Goal: Communication & Community: Answer question/provide support

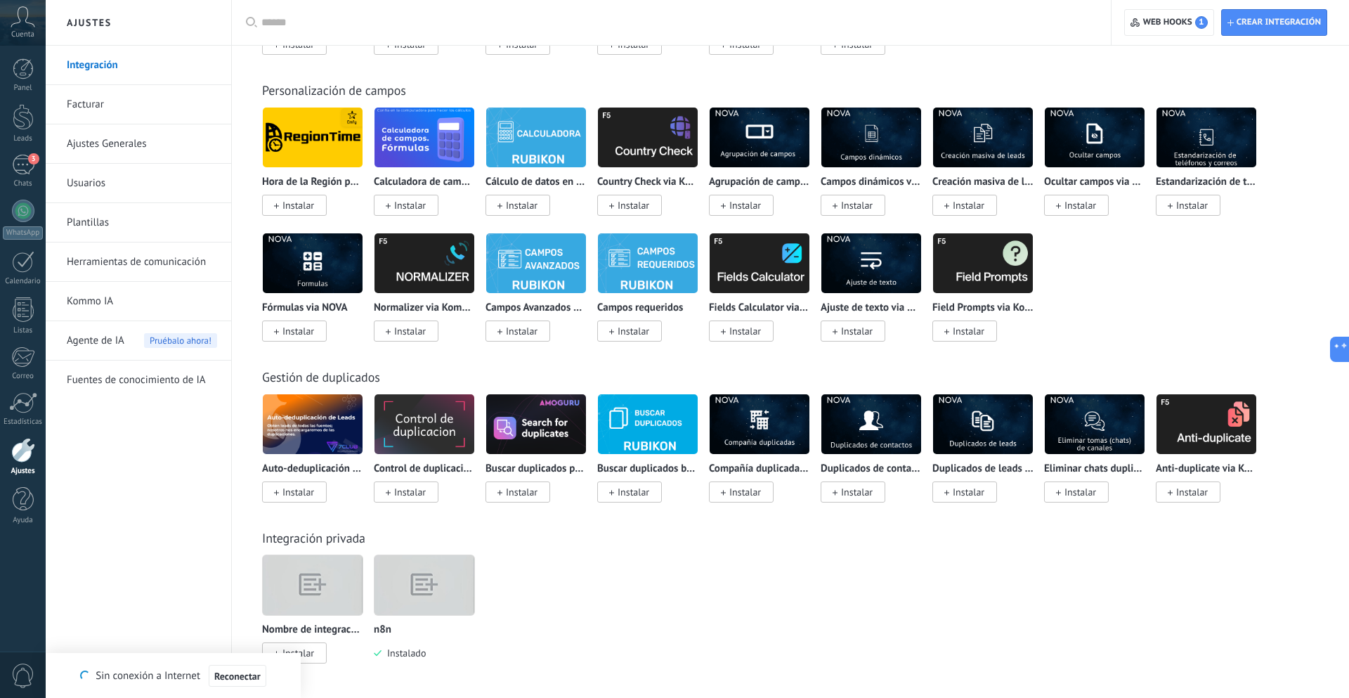
scroll to position [13, 0]
click at [13, 165] on div "3" at bounding box center [23, 165] width 22 height 20
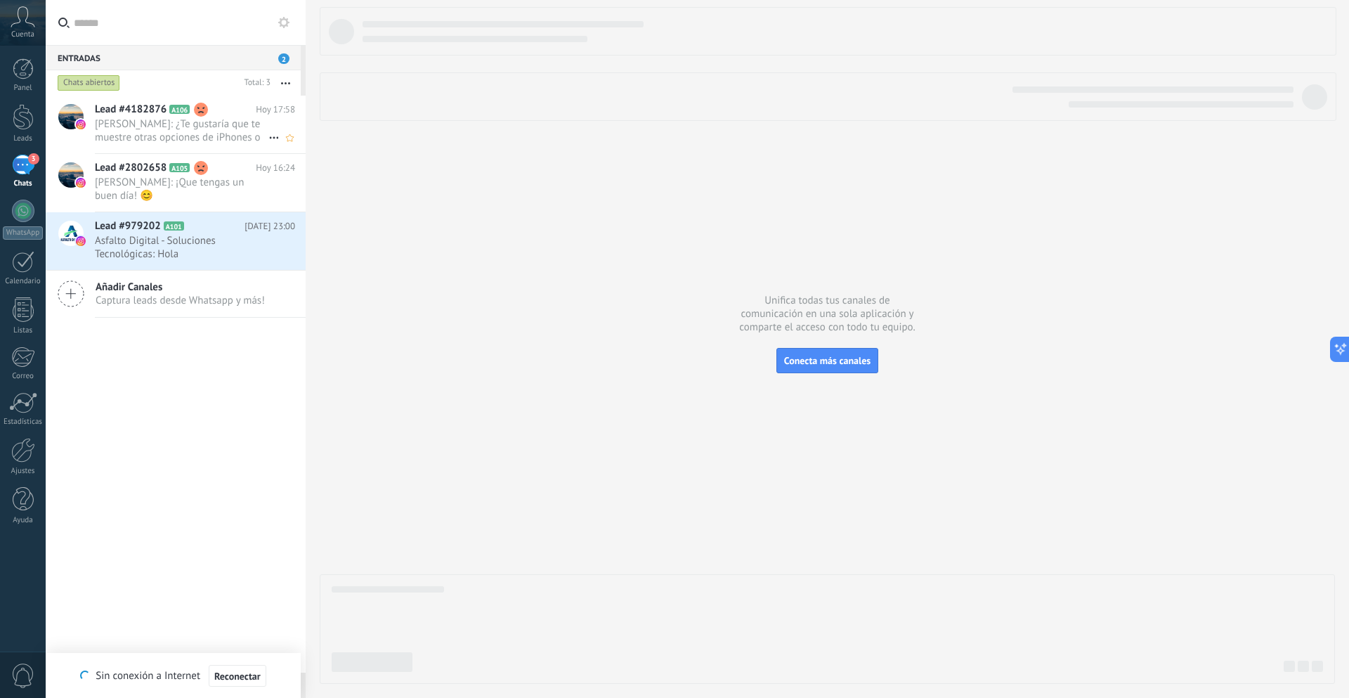
click at [135, 126] on span "[PERSON_NAME]: ¿Te gustaría que te muestre otras opciones de iPhones o algún ot…" at bounding box center [182, 130] width 174 height 27
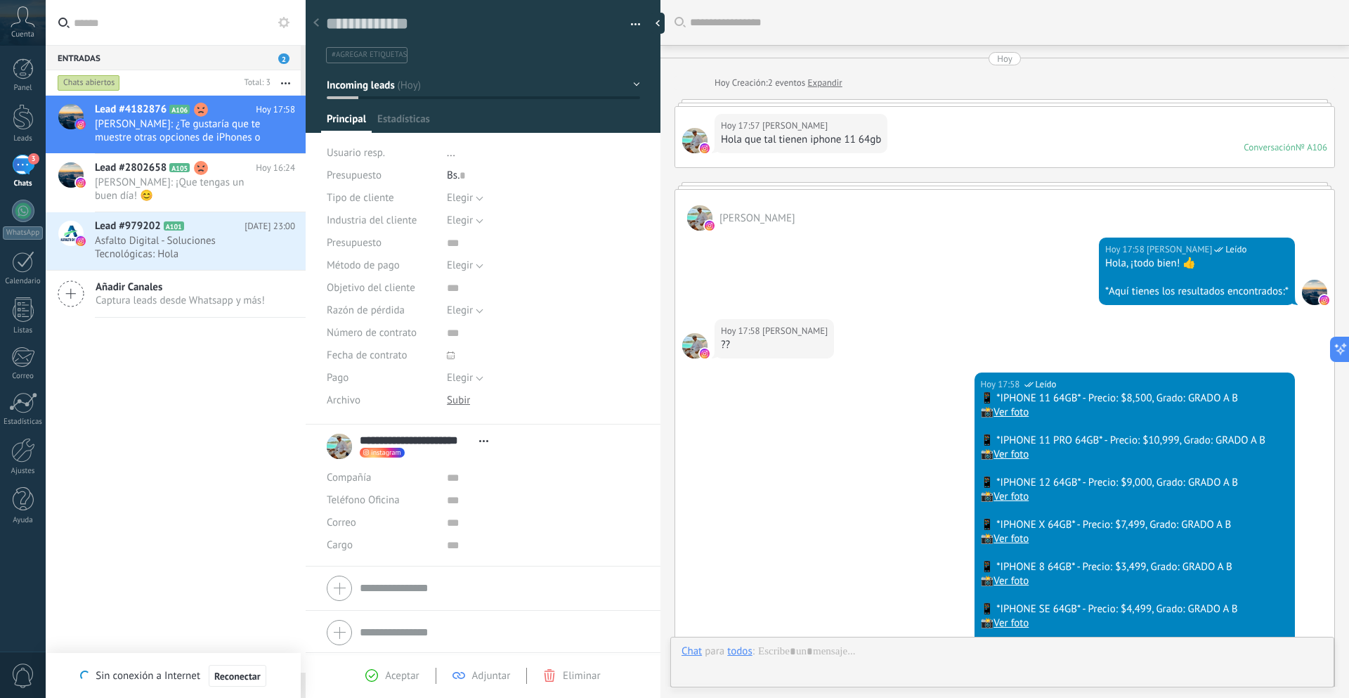
type textarea "**********"
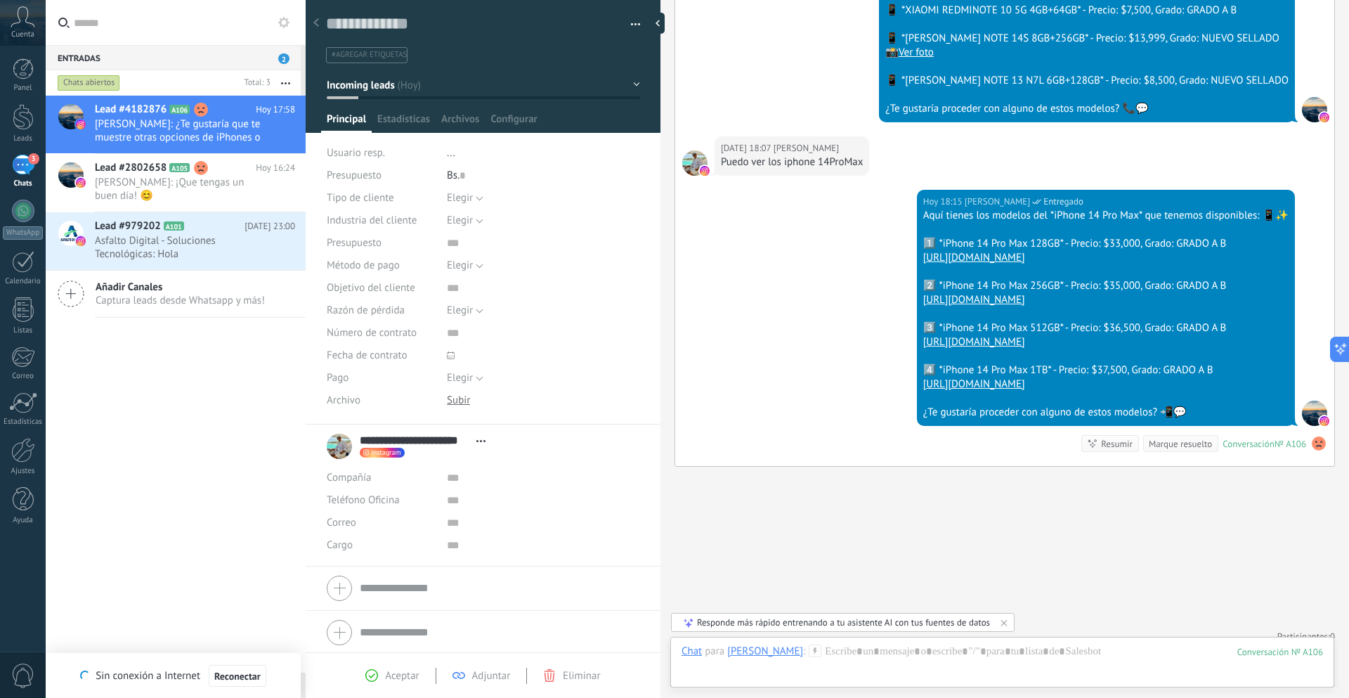
scroll to position [1326, 0]
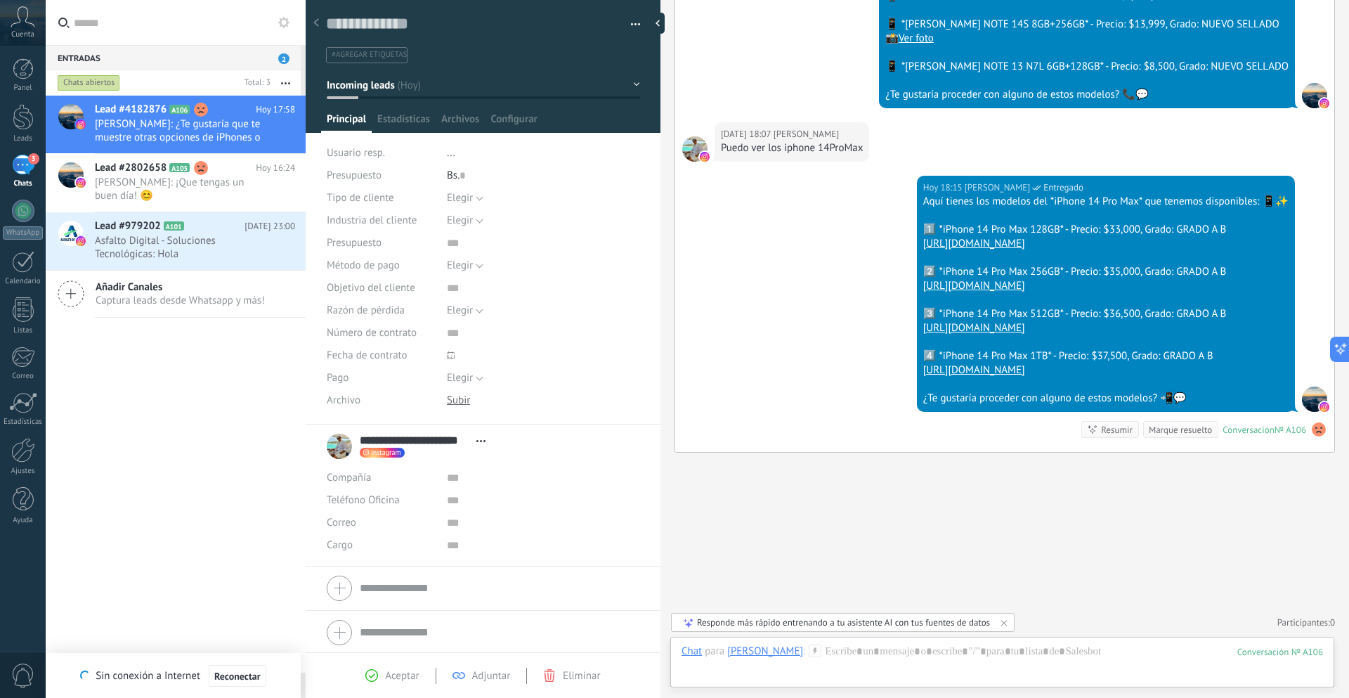
click at [241, 677] on span "Reconectar" at bounding box center [237, 676] width 46 height 10
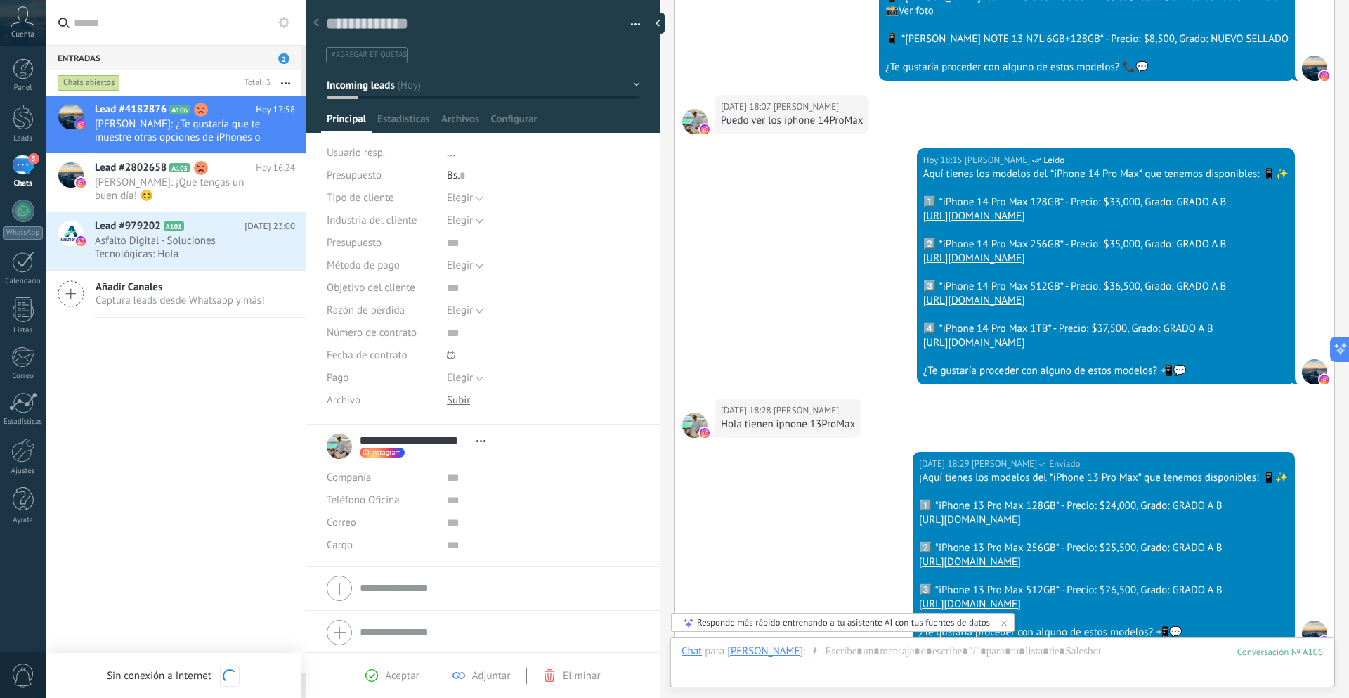
scroll to position [1587, 0]
